Goal: Task Accomplishment & Management: Manage account settings

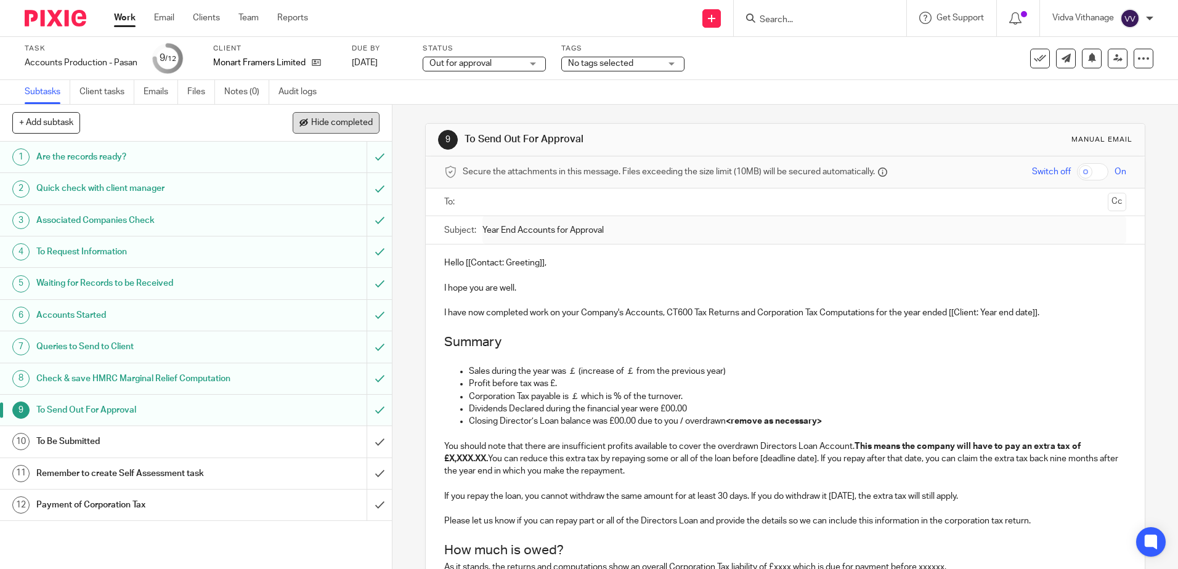
click at [358, 119] on span "Hide completed" at bounding box center [342, 123] width 62 height 10
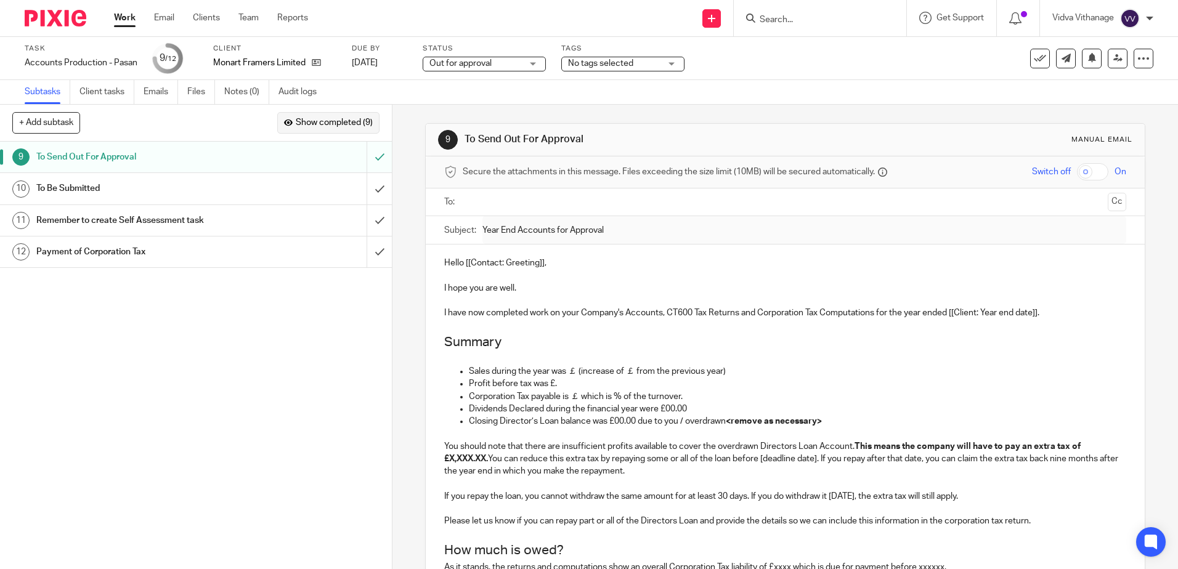
click at [358, 119] on span "Show completed (9)" at bounding box center [334, 123] width 77 height 10
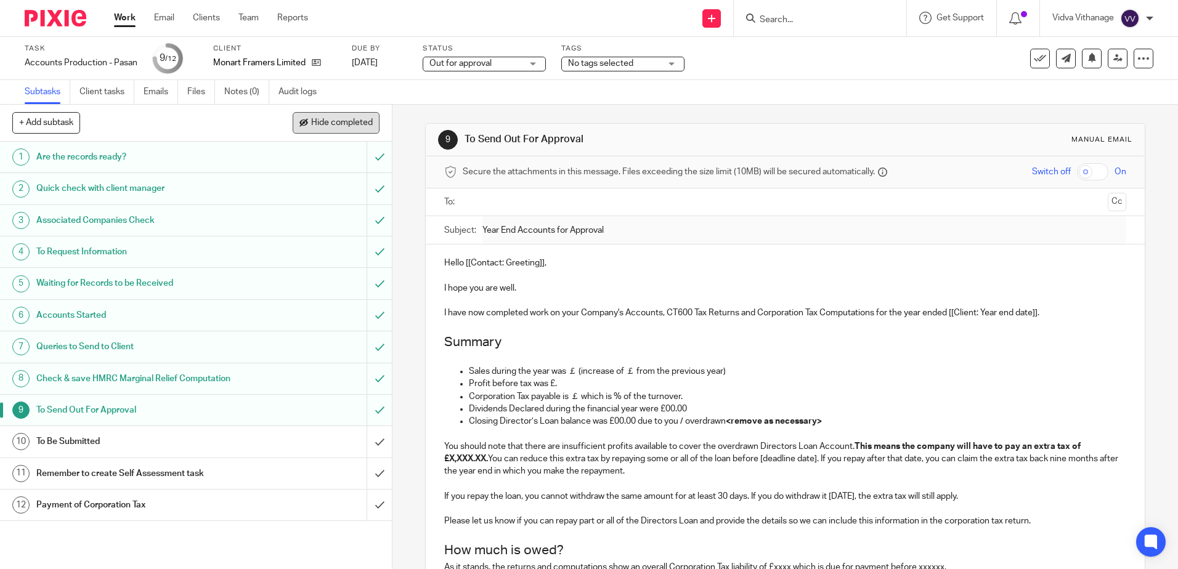
click at [358, 119] on span "Hide completed" at bounding box center [342, 123] width 62 height 10
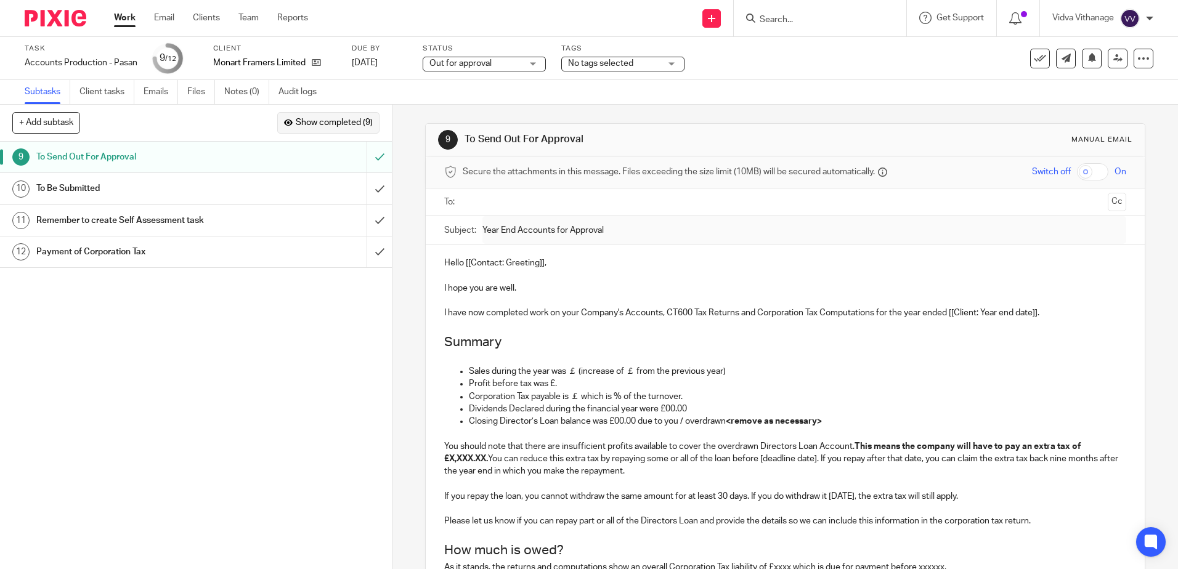
click at [357, 119] on span "Show completed (9)" at bounding box center [334, 123] width 77 height 10
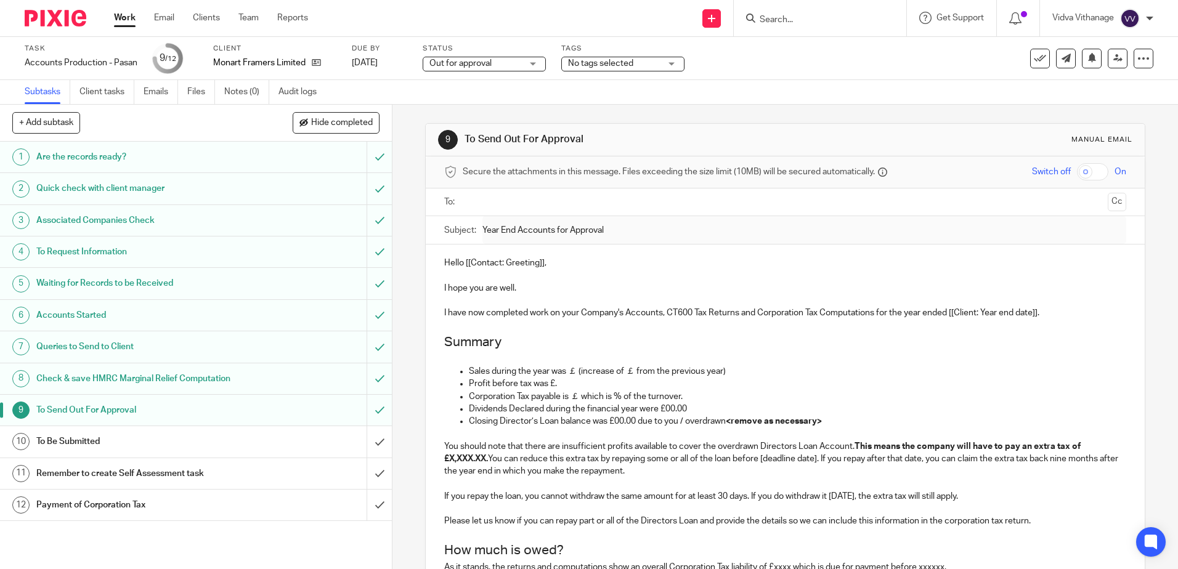
click at [568, 202] on input "text" at bounding box center [784, 202] width 635 height 14
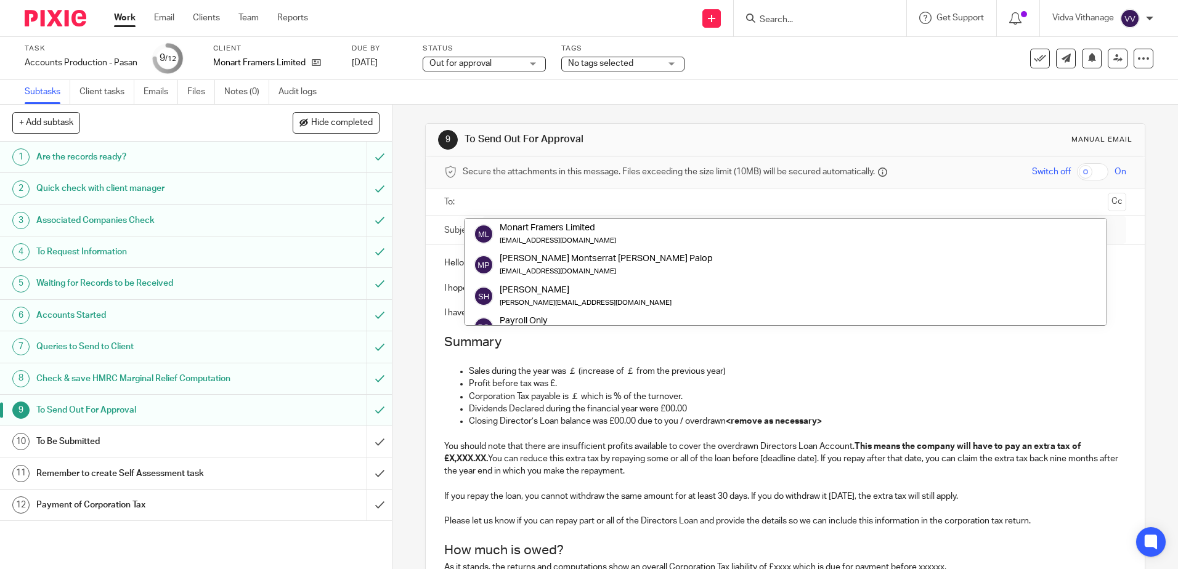
click at [348, 559] on div "1 Are the records ready? 2 Quick check with client manager 3 Associated Compani…" at bounding box center [196, 356] width 392 height 428
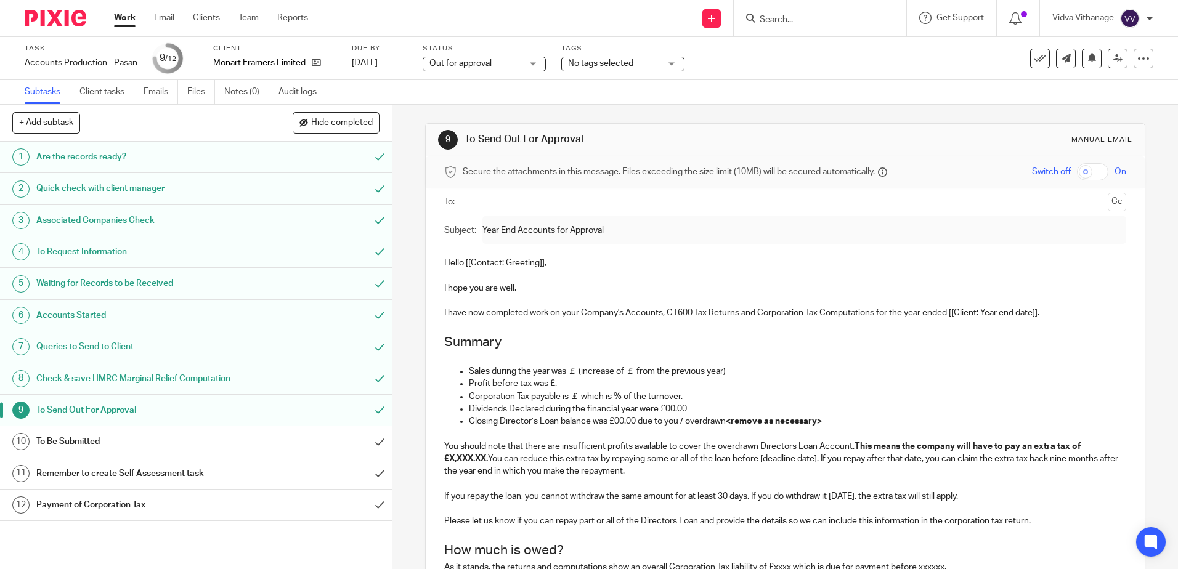
click at [125, 15] on link "Work" at bounding box center [125, 18] width 22 height 12
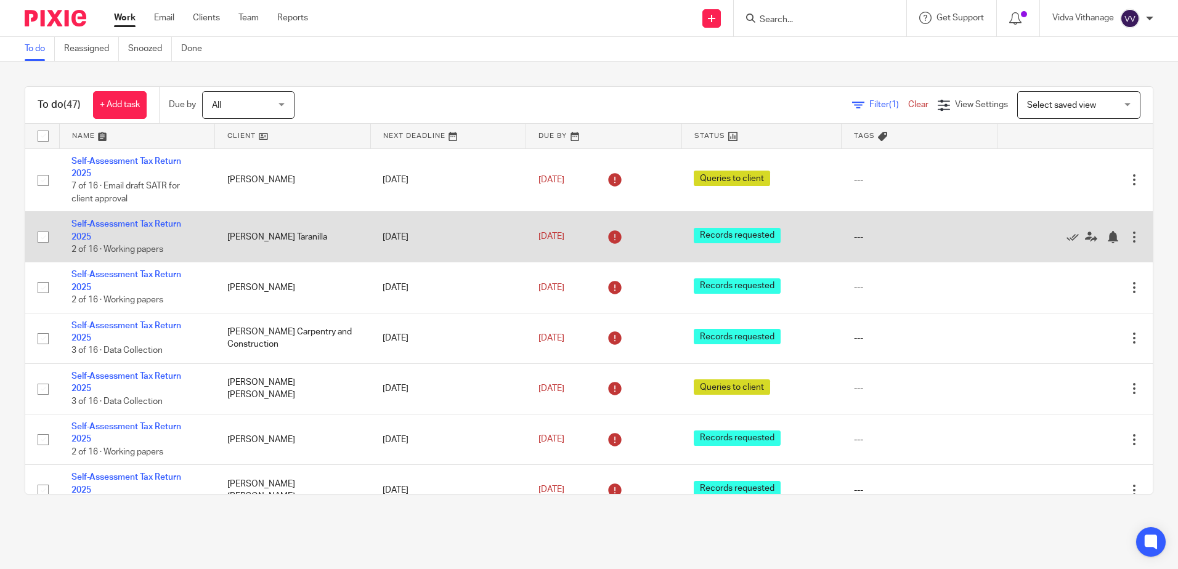
scroll to position [1537, 0]
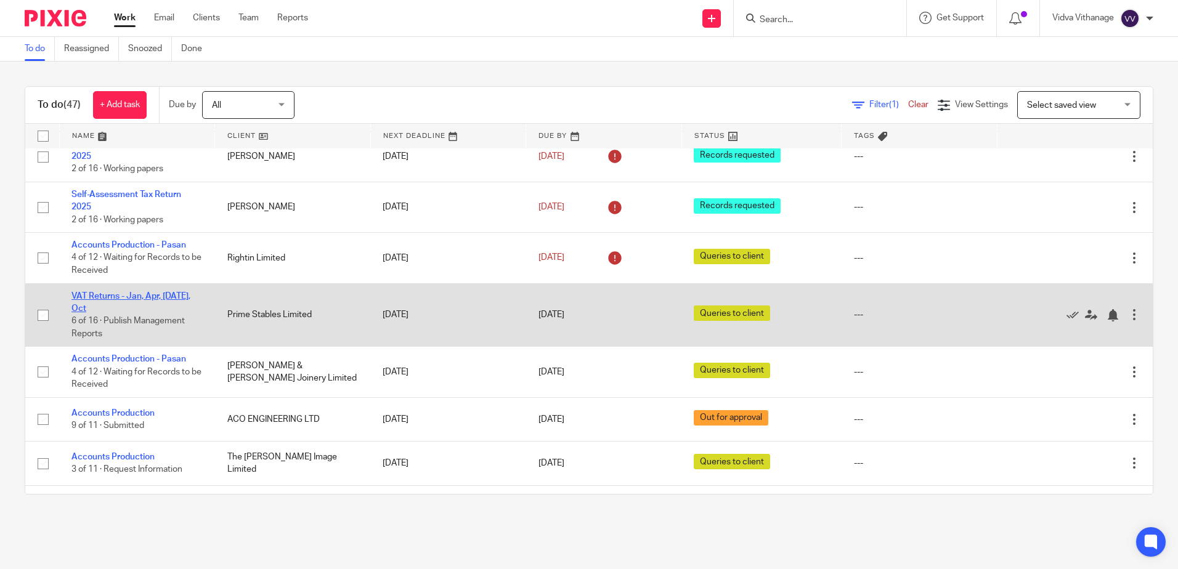
click at [124, 295] on link "VAT Returns - Jan, Apr, [DATE], Oct" at bounding box center [130, 302] width 119 height 21
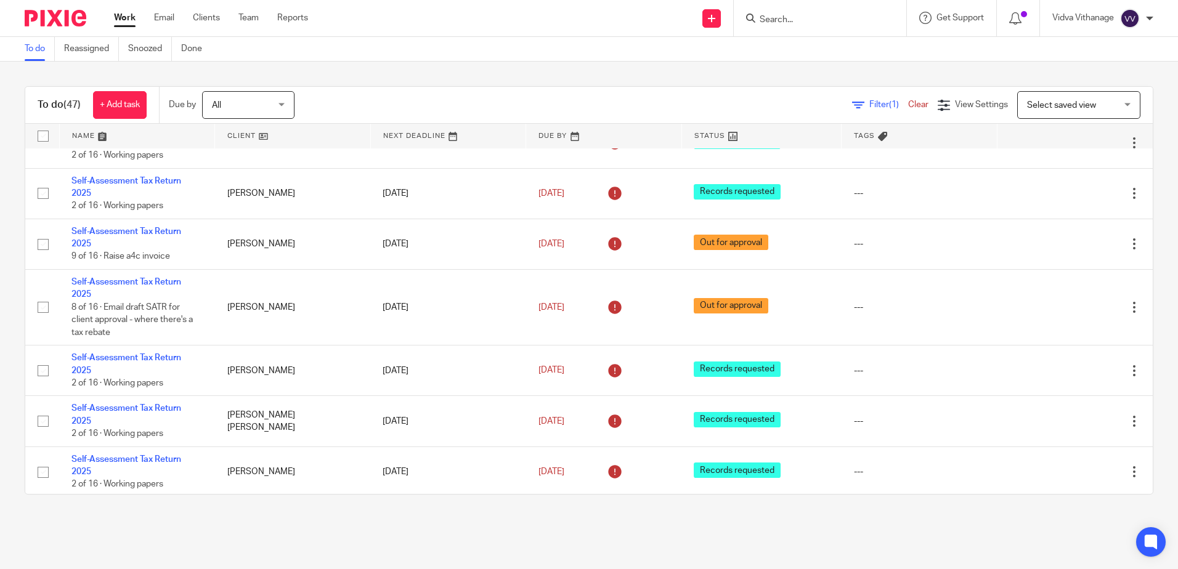
scroll to position [0, 0]
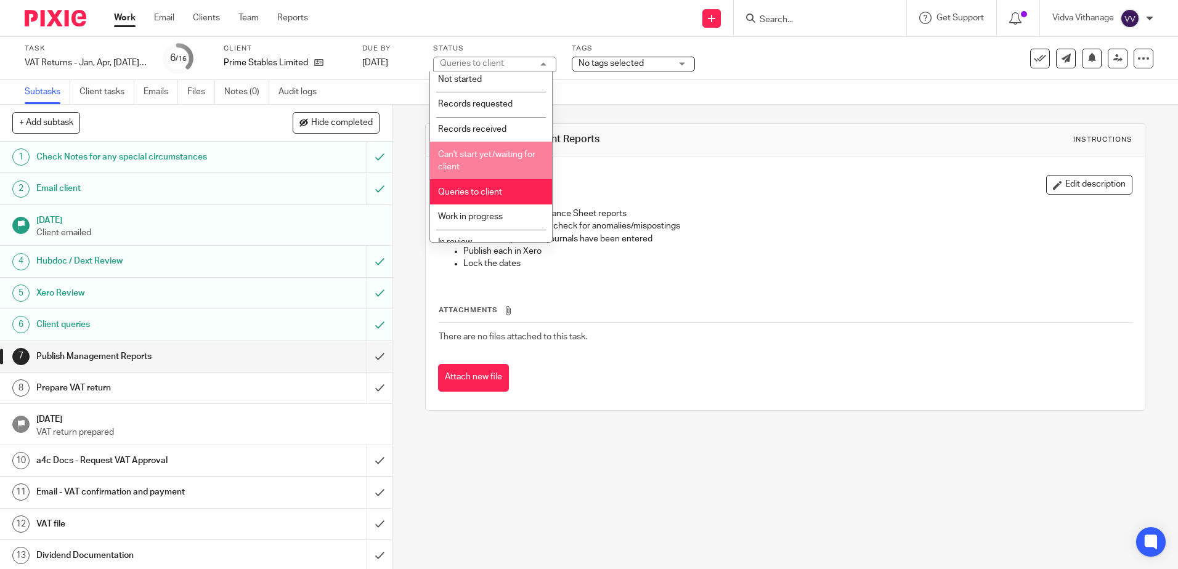
scroll to position [4, 0]
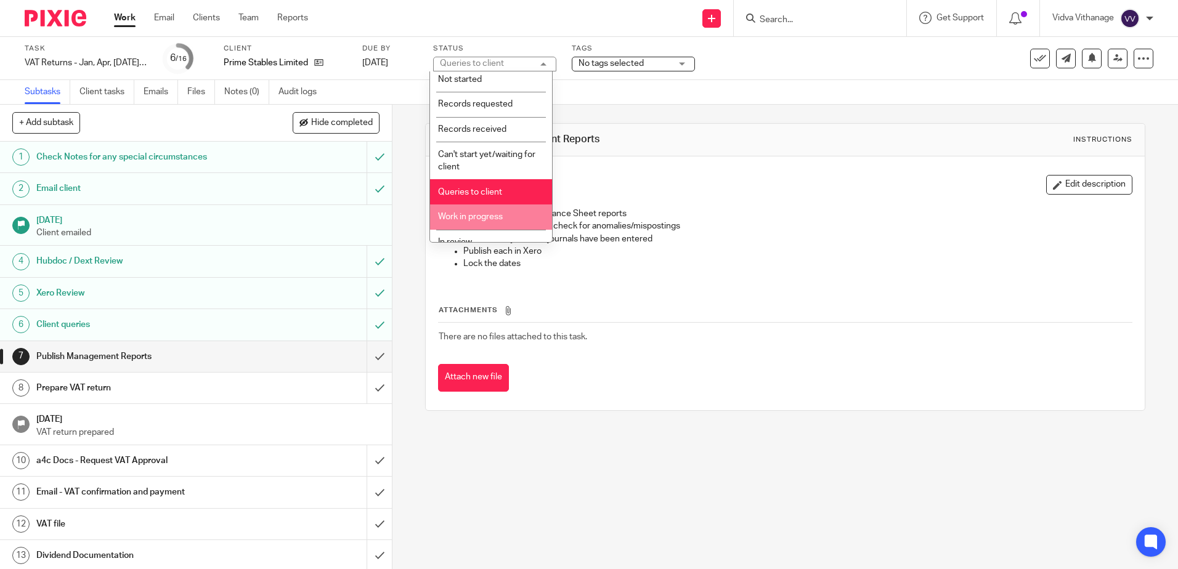
click at [489, 215] on span "Work in progress" at bounding box center [470, 217] width 65 height 9
